Goal: Task Accomplishment & Management: Use online tool/utility

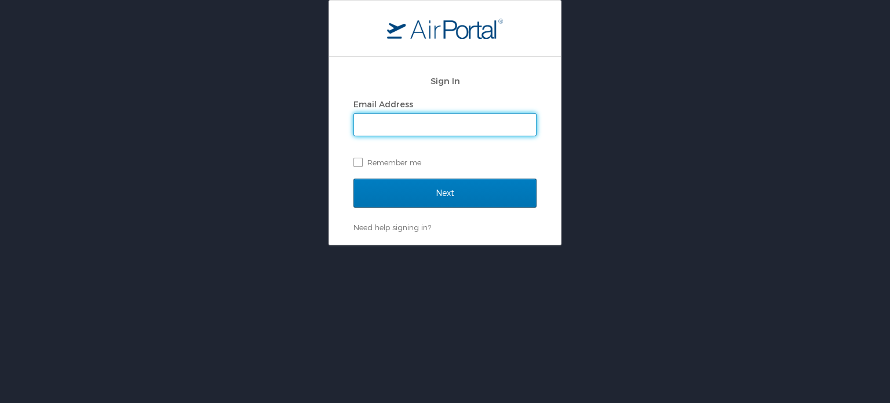
type input "eblake@rpcc.edu"
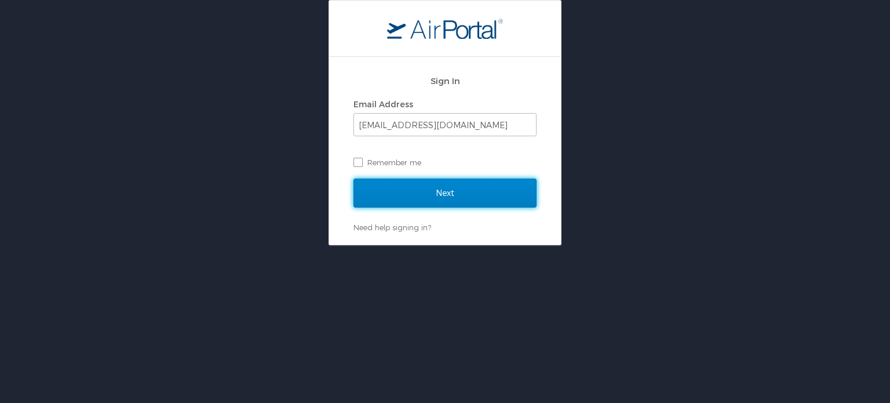
click at [426, 200] on input "Next" at bounding box center [444, 192] width 183 height 29
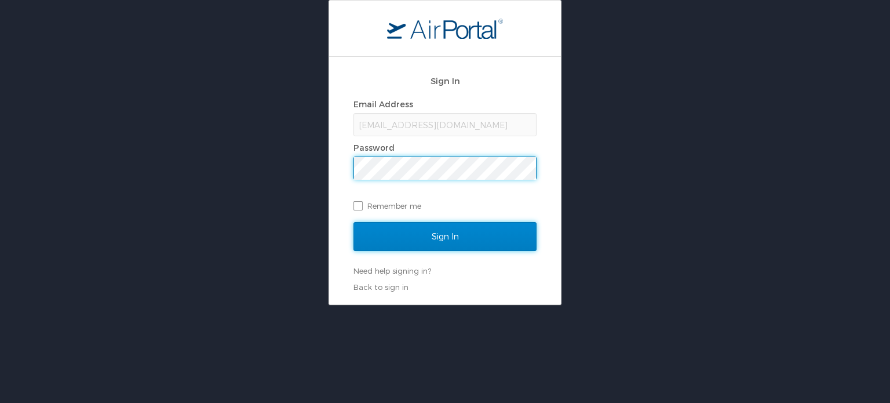
click at [433, 238] on input "Sign In" at bounding box center [444, 236] width 183 height 29
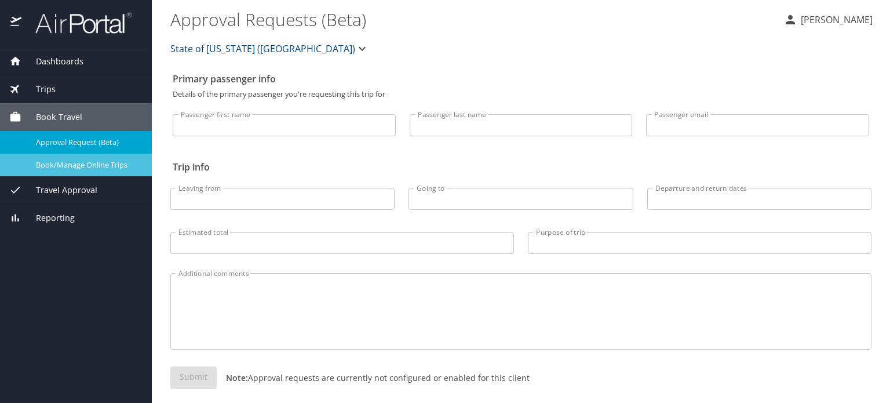
click at [74, 168] on span "Book/Manage Online Trips" at bounding box center [87, 164] width 102 height 11
